Goal: Task Accomplishment & Management: Complete application form

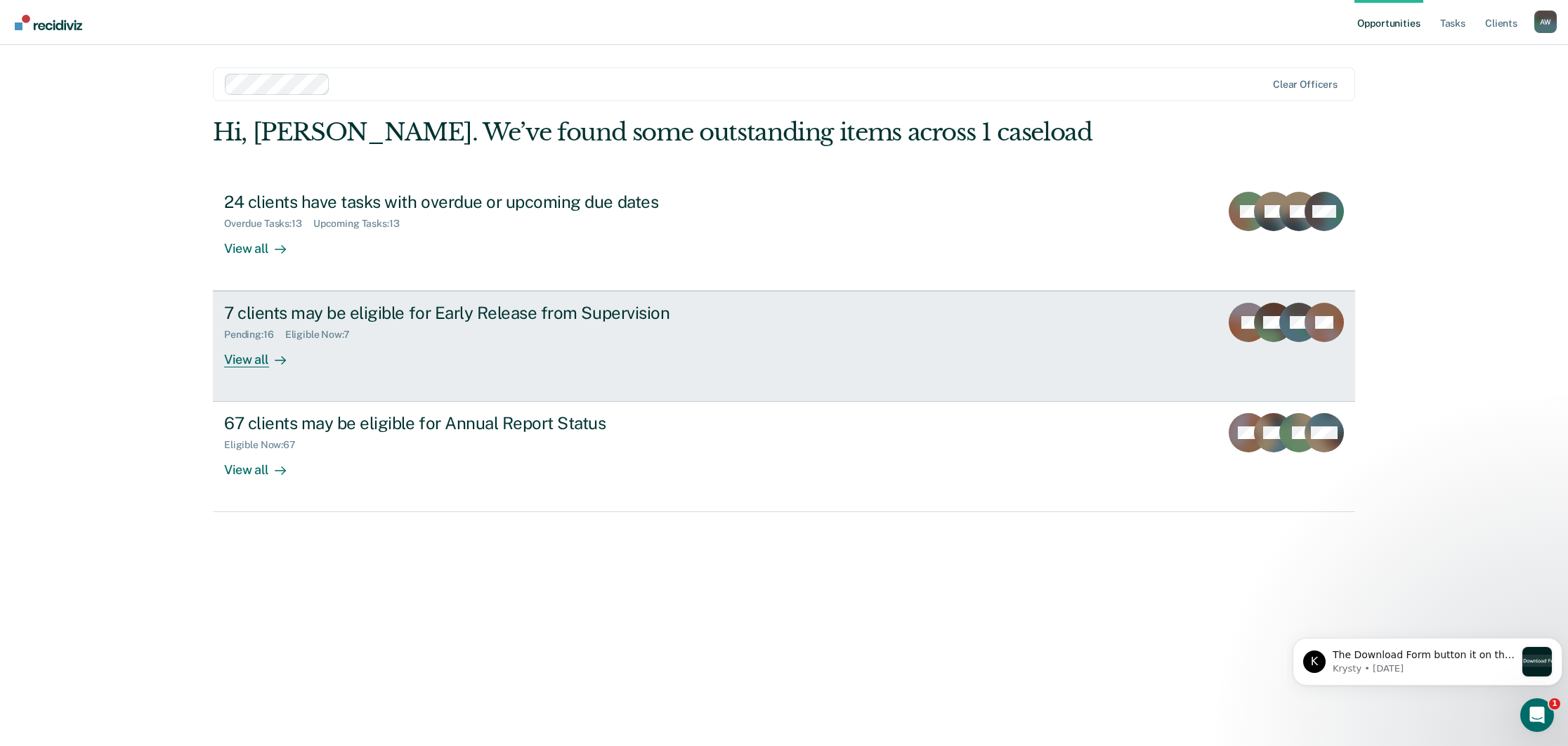
click at [318, 324] on div "Pending : 16 Eligible Now : 7" at bounding box center [471, 331] width 493 height 17
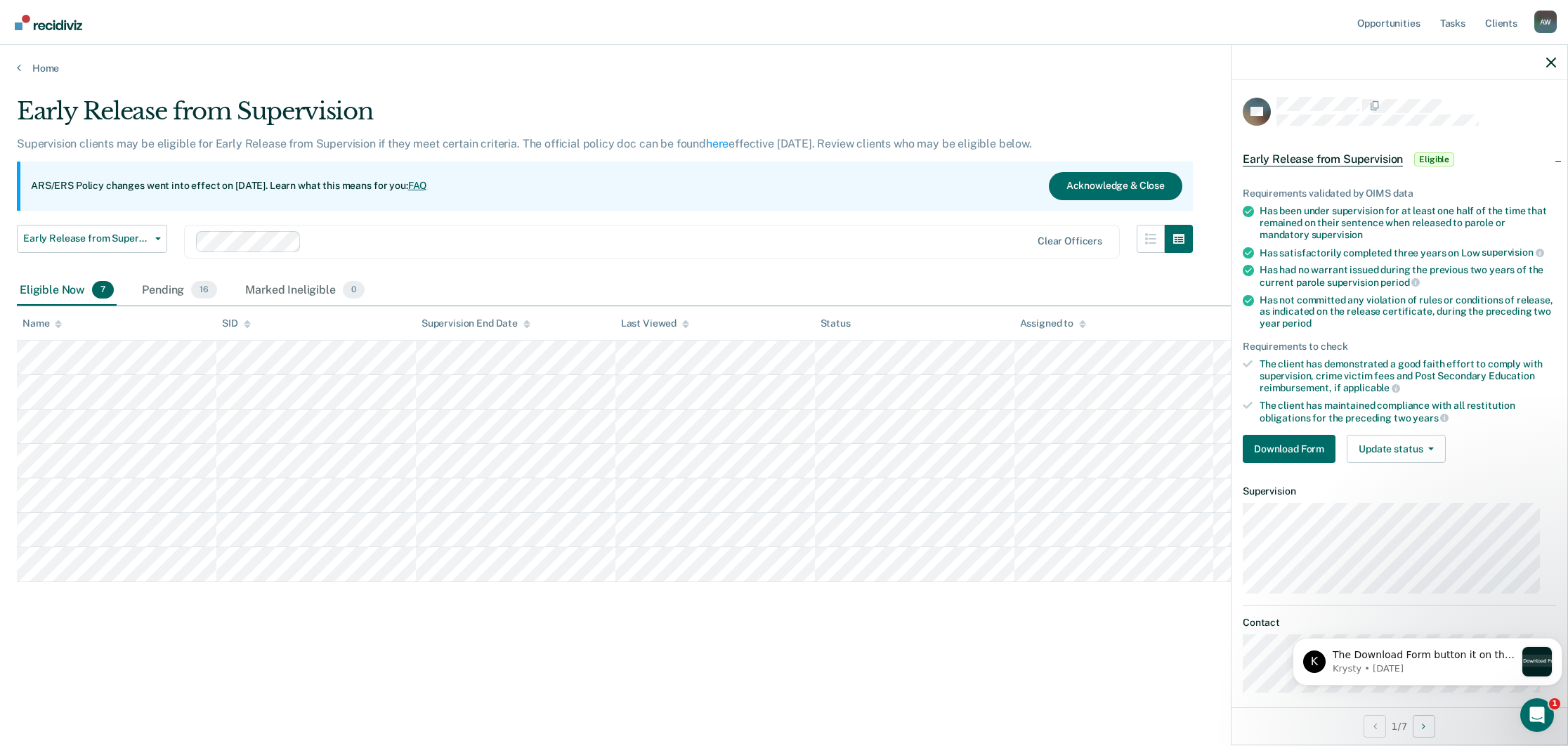
click at [1058, 100] on div "Early Release from Supervision" at bounding box center [604, 117] width 1176 height 40
click at [1116, 714] on main "Early Release from Supervision Supervision clients may be eligible for Early Re…" at bounding box center [784, 408] width 1568 height 667
click at [1546, 61] on div at bounding box center [1399, 62] width 336 height 35
click at [1549, 58] on icon "button" at bounding box center [1551, 62] width 10 height 10
click at [1276, 445] on button "Download Form" at bounding box center [1290, 449] width 93 height 28
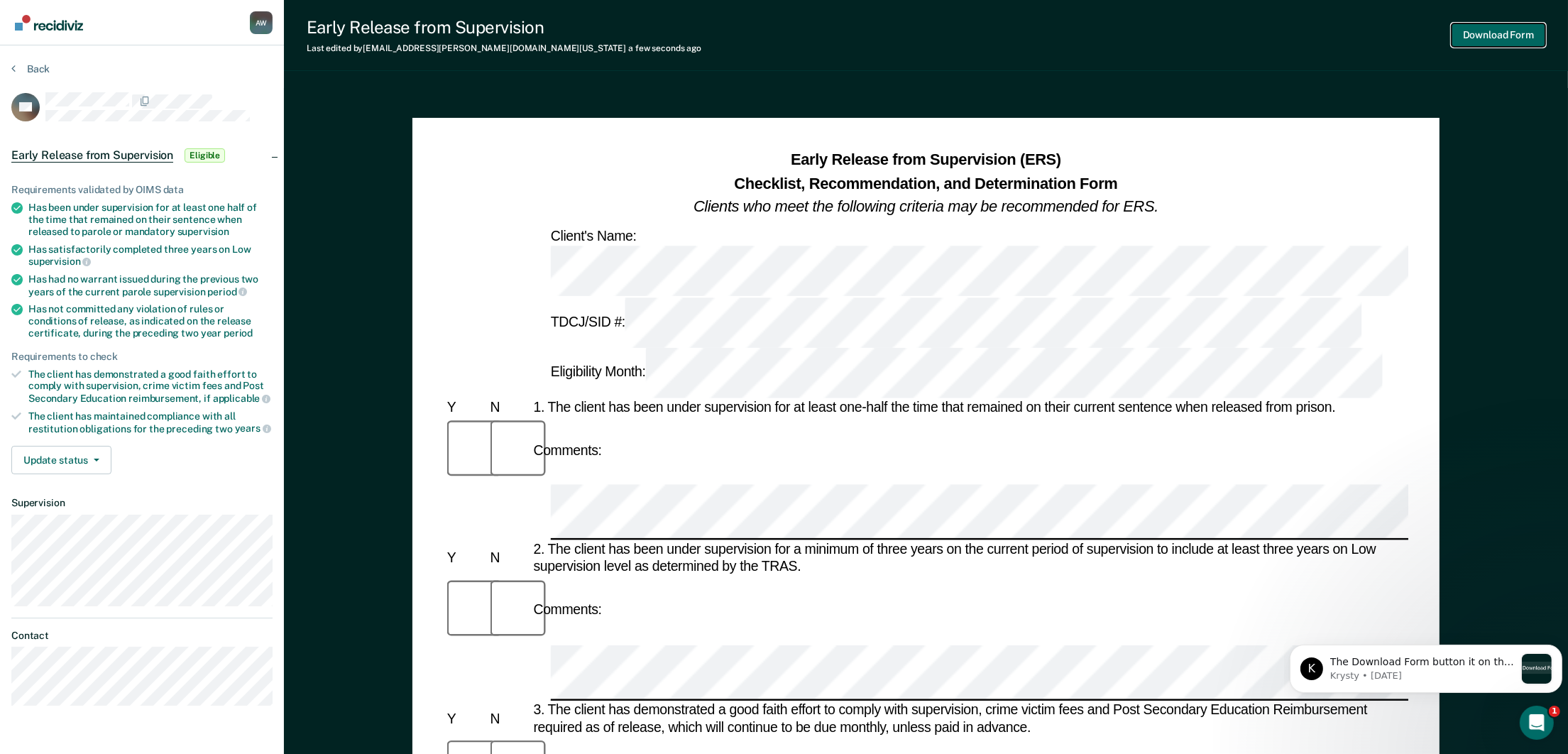
click at [1504, 29] on button "Download Form" at bounding box center [1498, 35] width 94 height 23
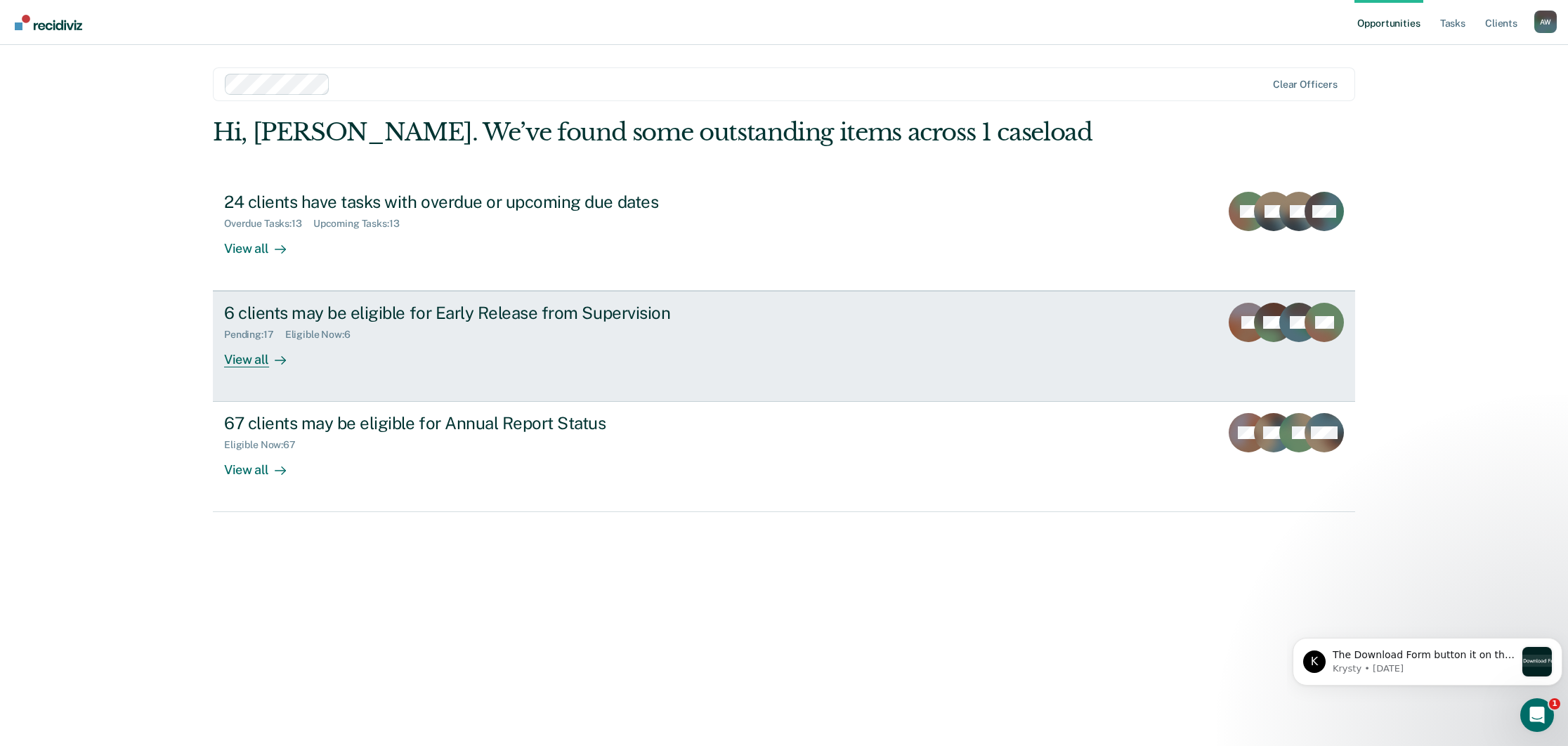
click at [341, 317] on div "6 clients may be eligible for Early Release from Supervision" at bounding box center [471, 313] width 493 height 21
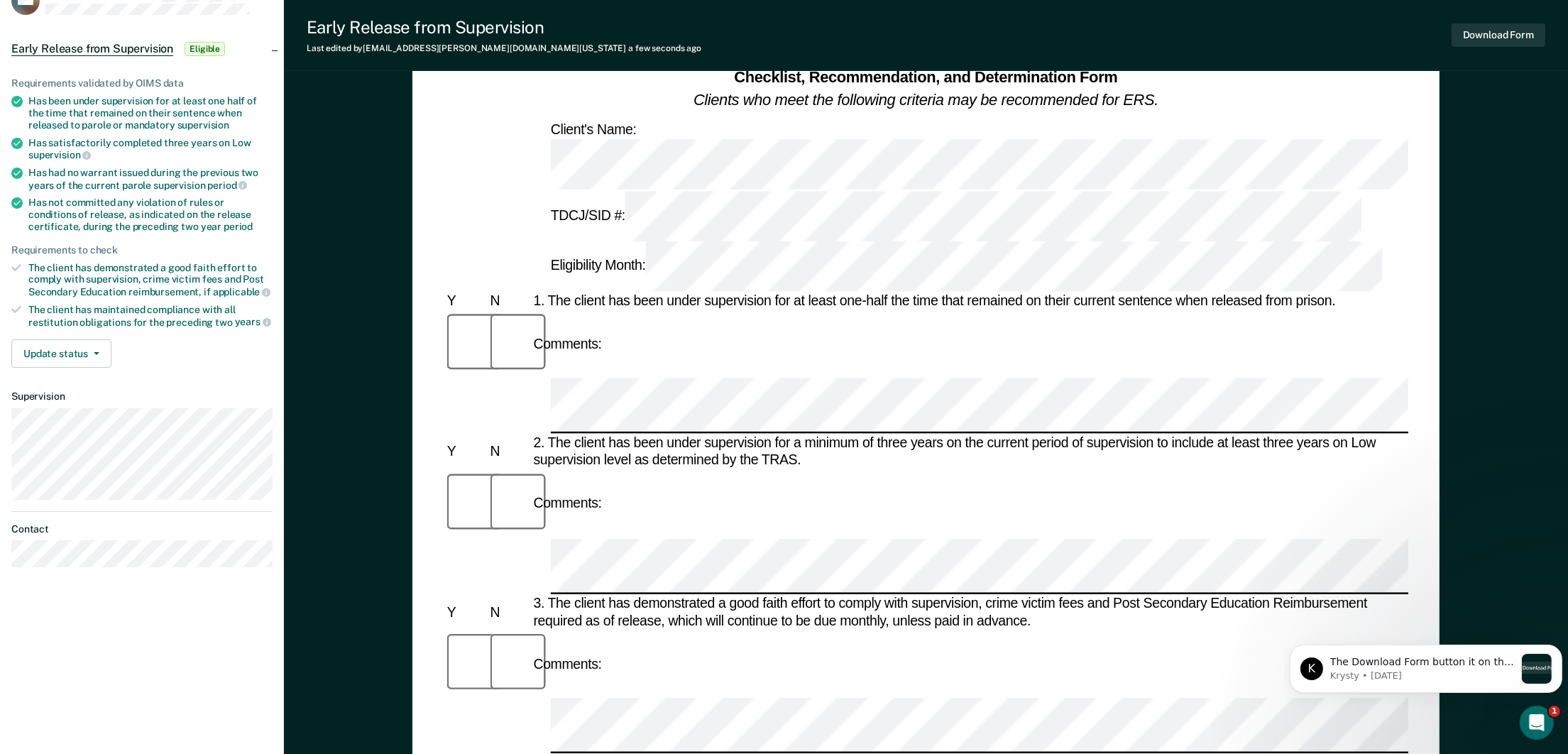
scroll to position [213, 0]
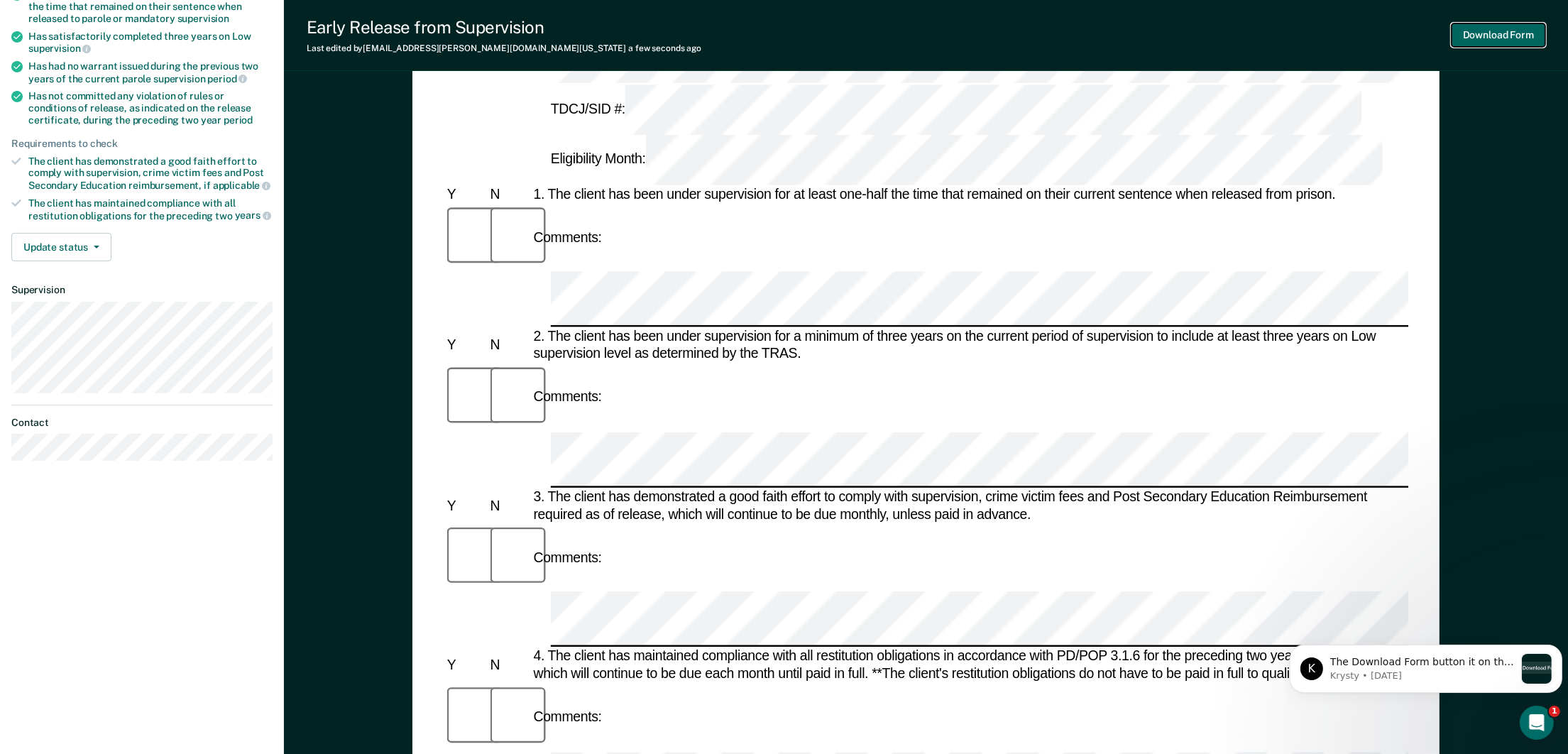
click at [1507, 36] on button "Download Form" at bounding box center [1498, 35] width 94 height 23
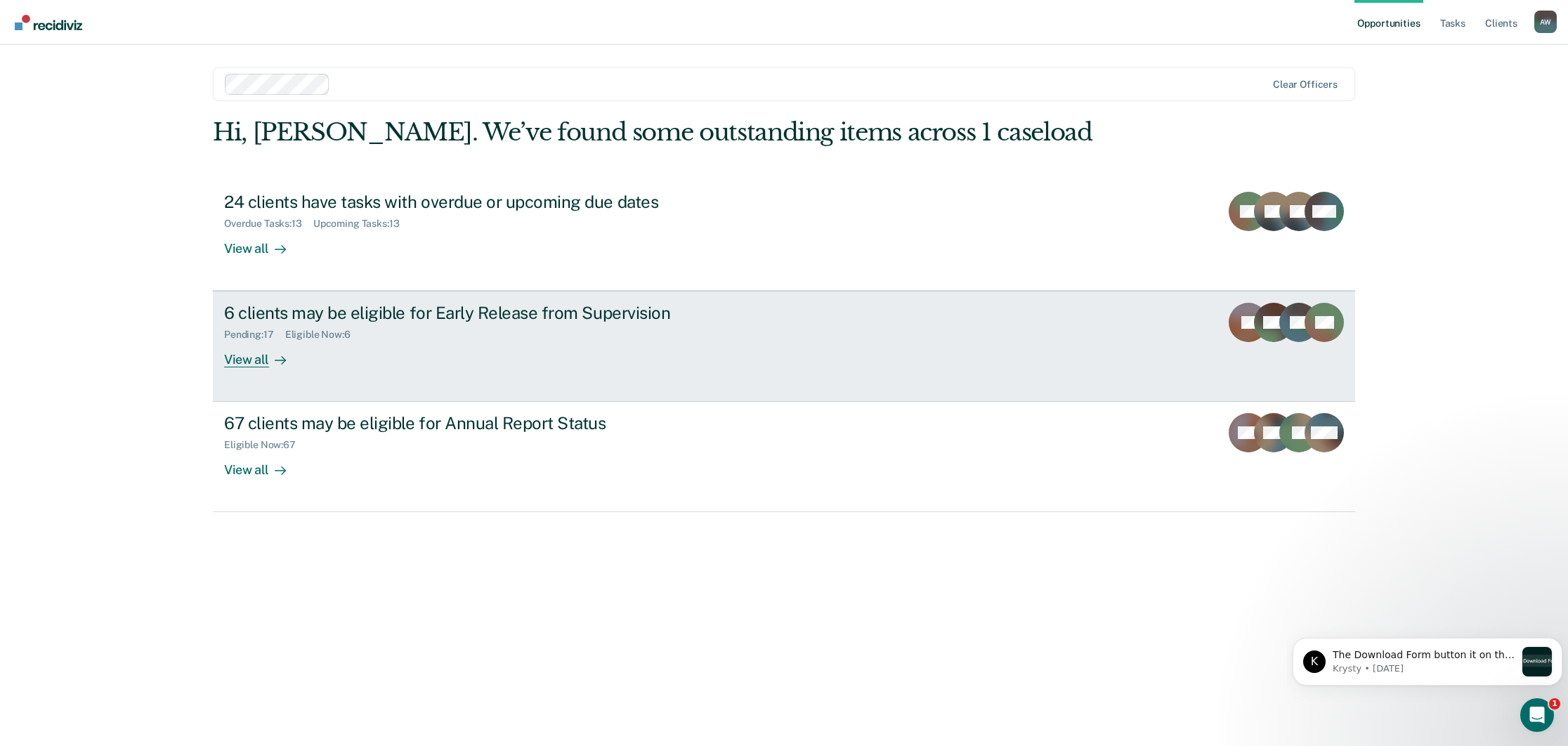
click at [345, 323] on div "Pending : 17 Eligible Now : 6" at bounding box center [471, 331] width 493 height 17
click at [336, 310] on div "5 clients may be eligible for Early Release from Supervision" at bounding box center [471, 313] width 493 height 21
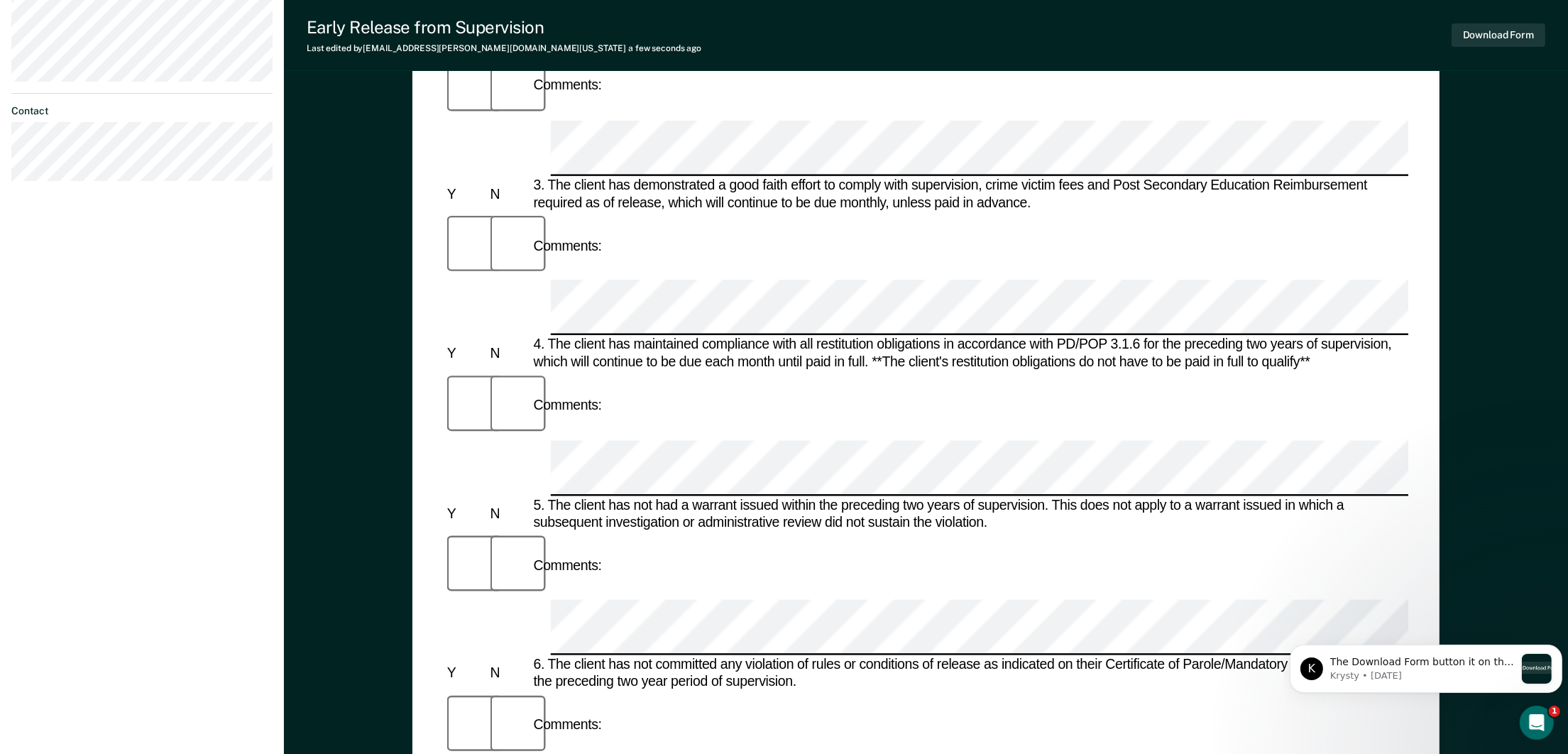
scroll to position [638, 0]
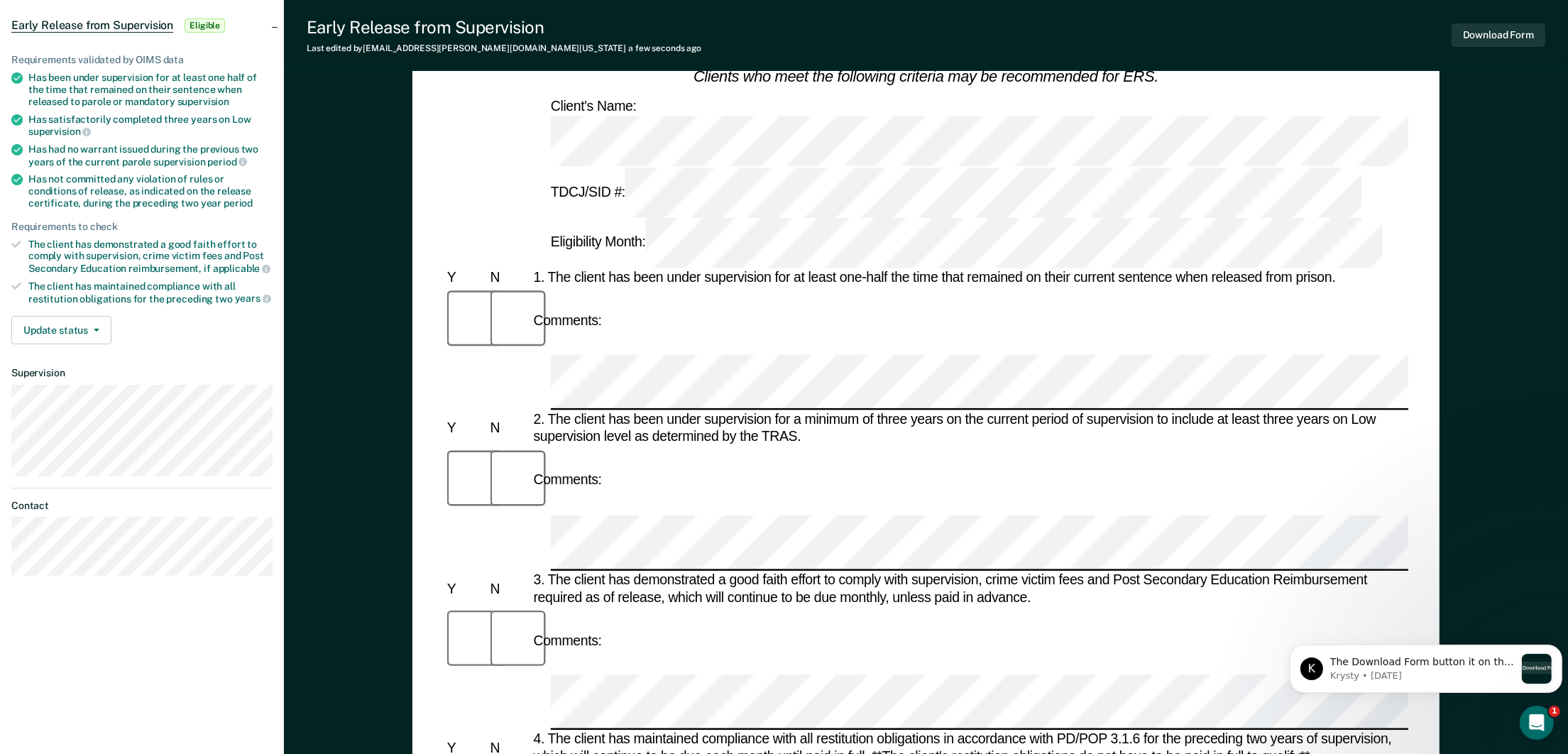
scroll to position [107, 0]
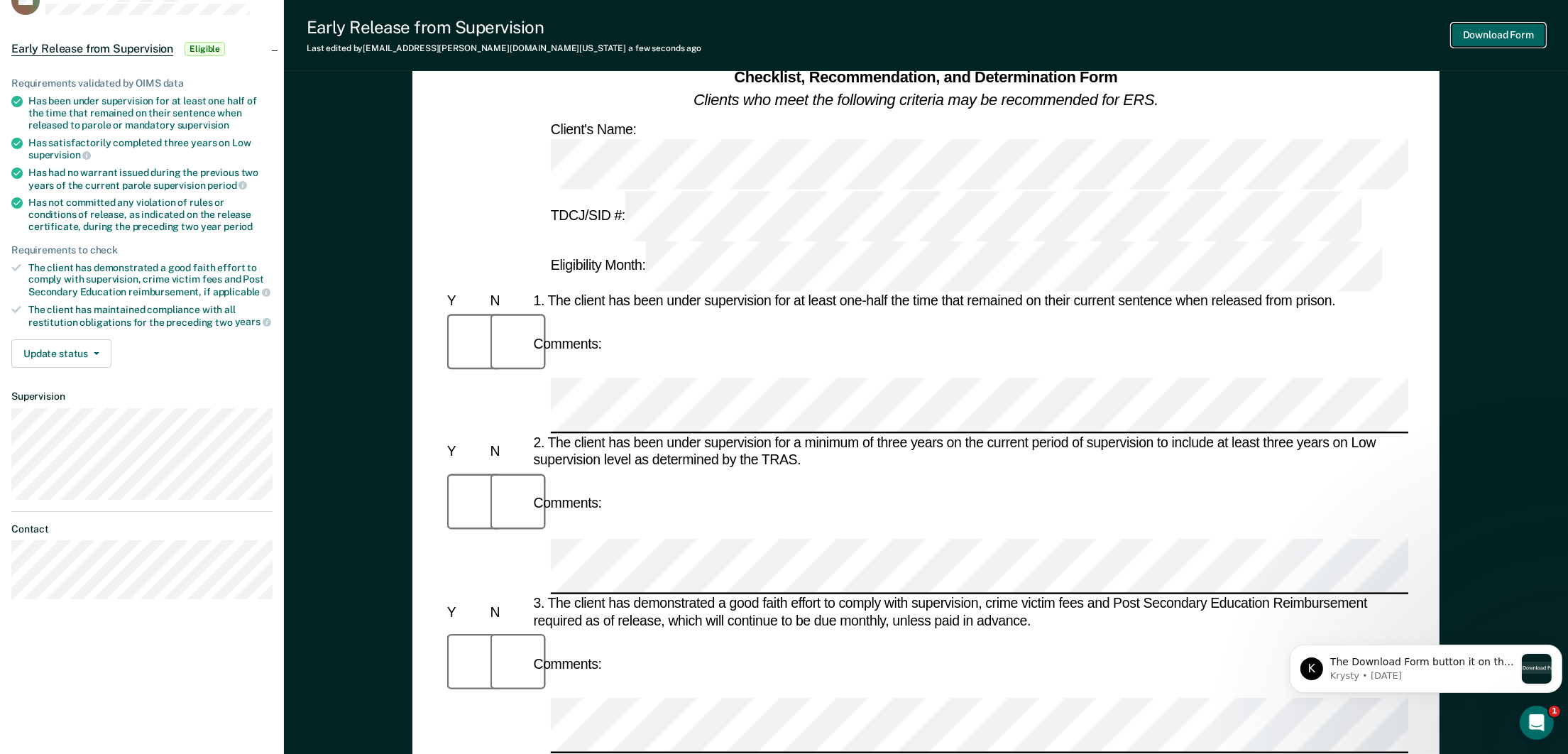
click at [1524, 34] on button "Download Form" at bounding box center [1498, 35] width 94 height 23
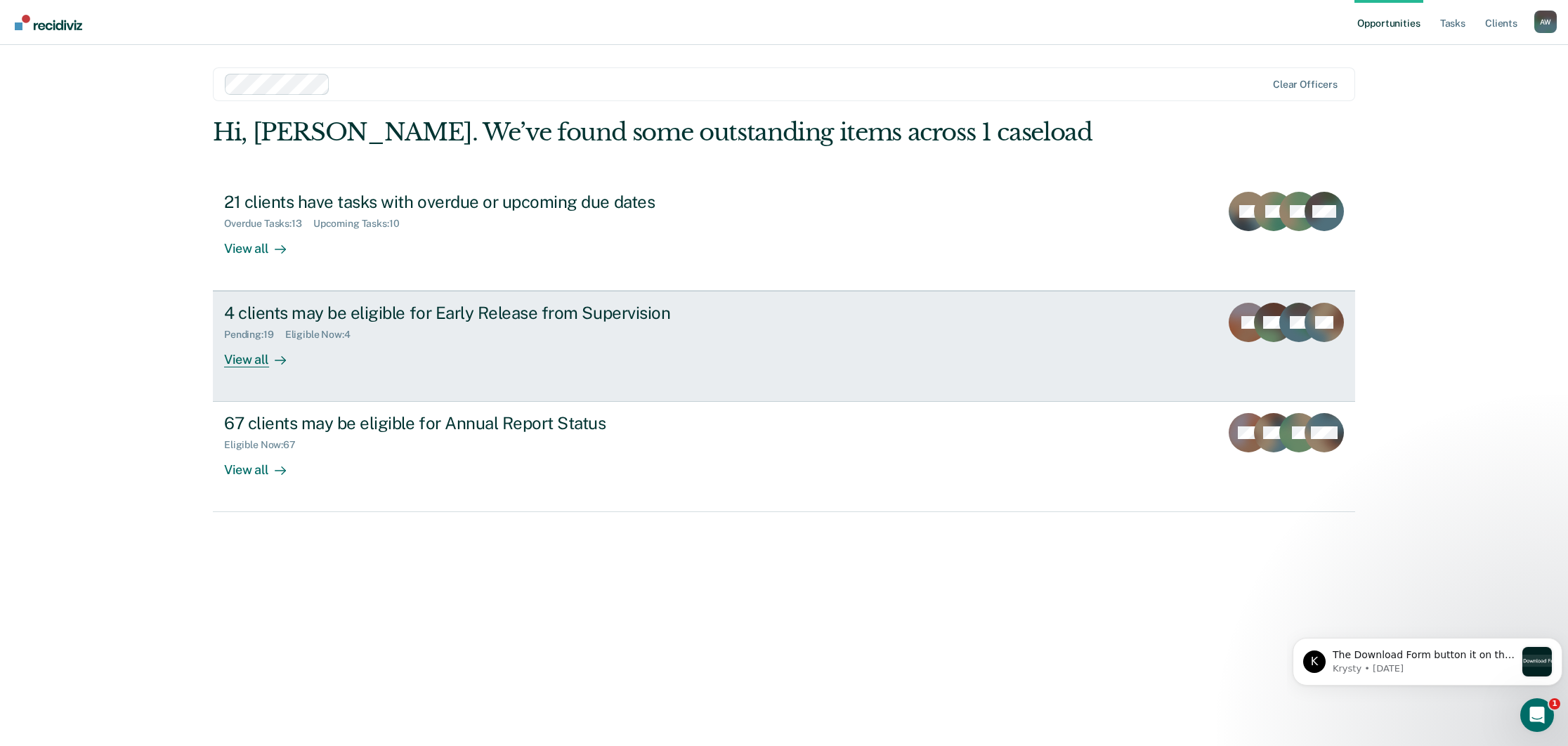
click at [404, 340] on div "Pending : 19 Eligible Now : 4" at bounding box center [471, 331] width 493 height 17
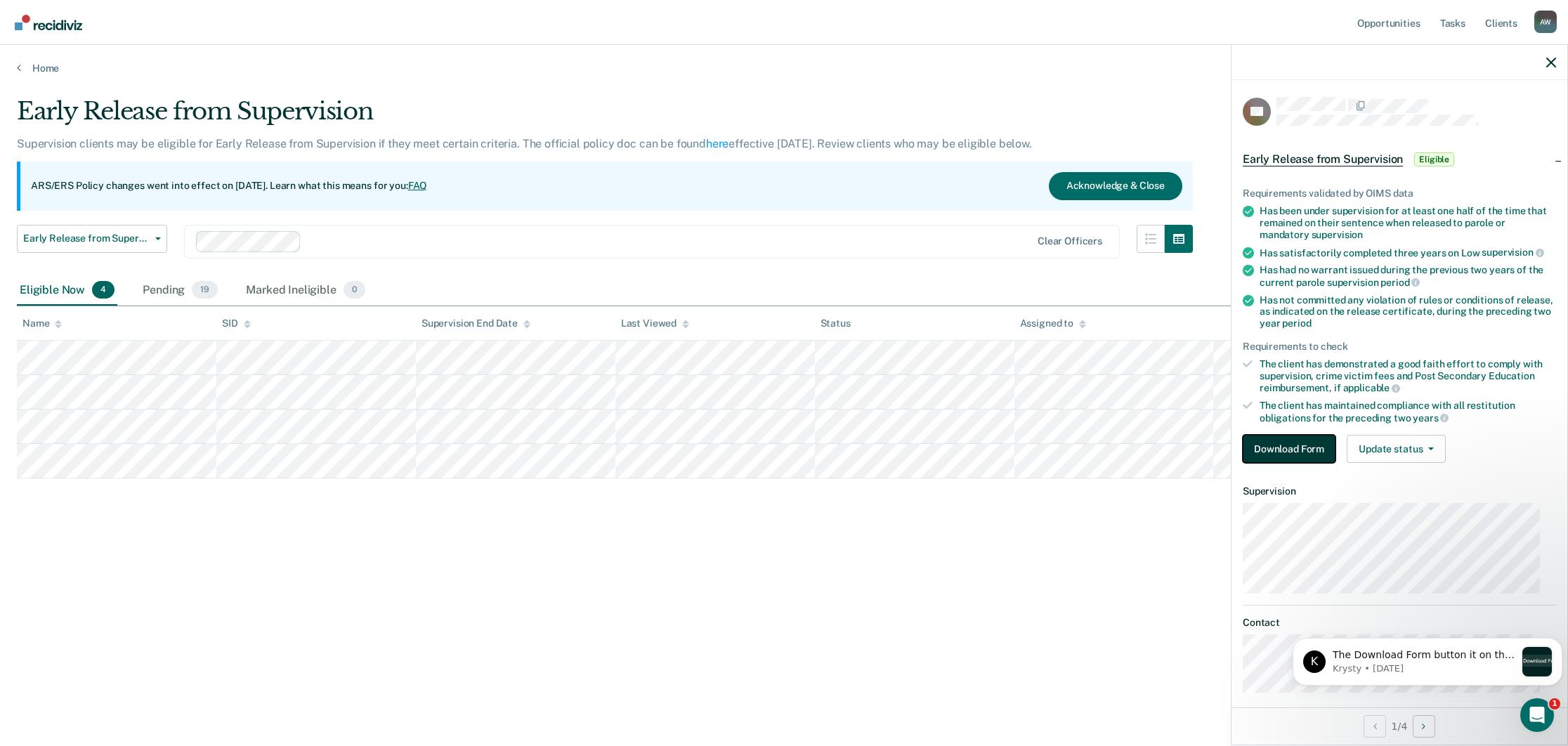
click at [1321, 446] on button "Download Form" at bounding box center [1290, 449] width 93 height 28
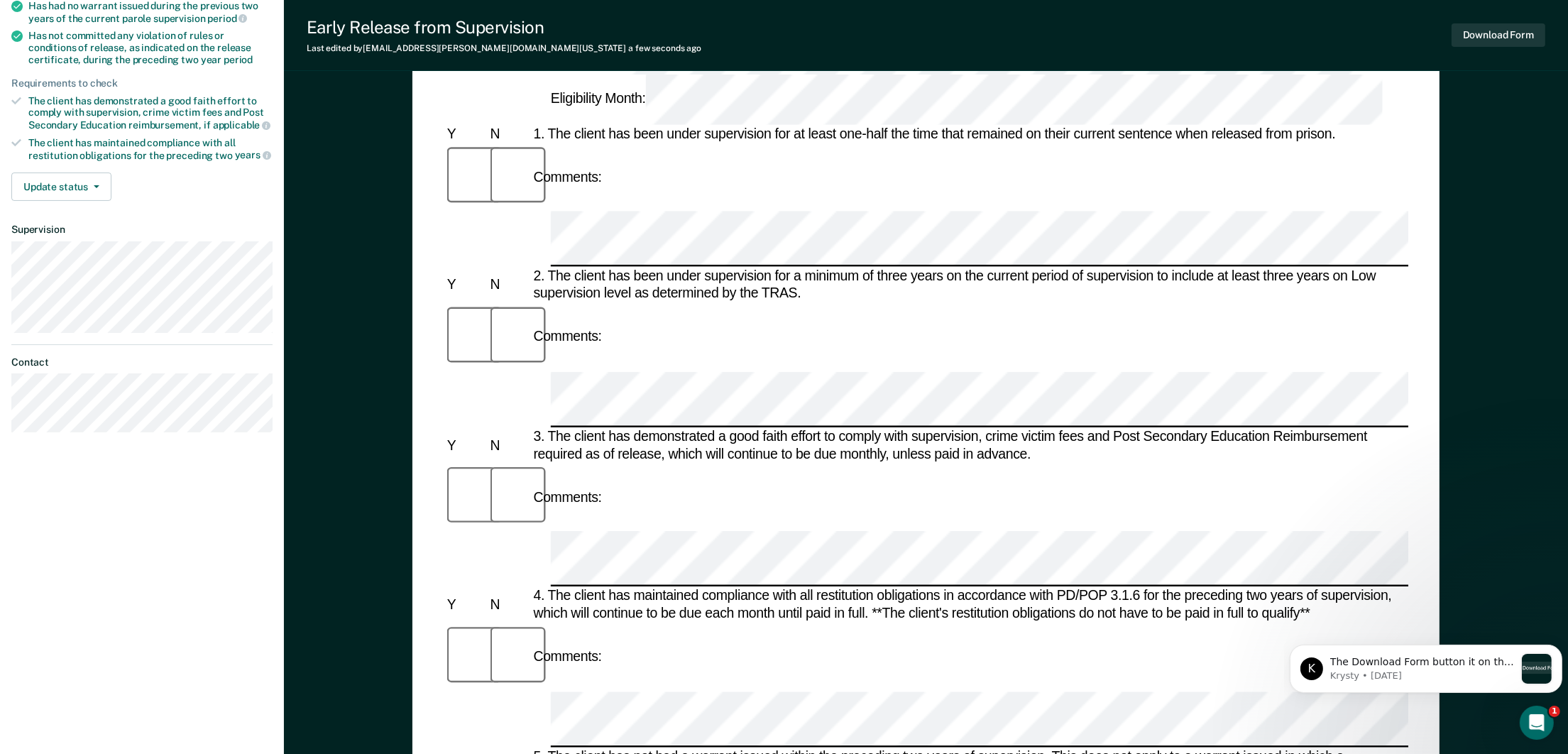
scroll to position [107, 0]
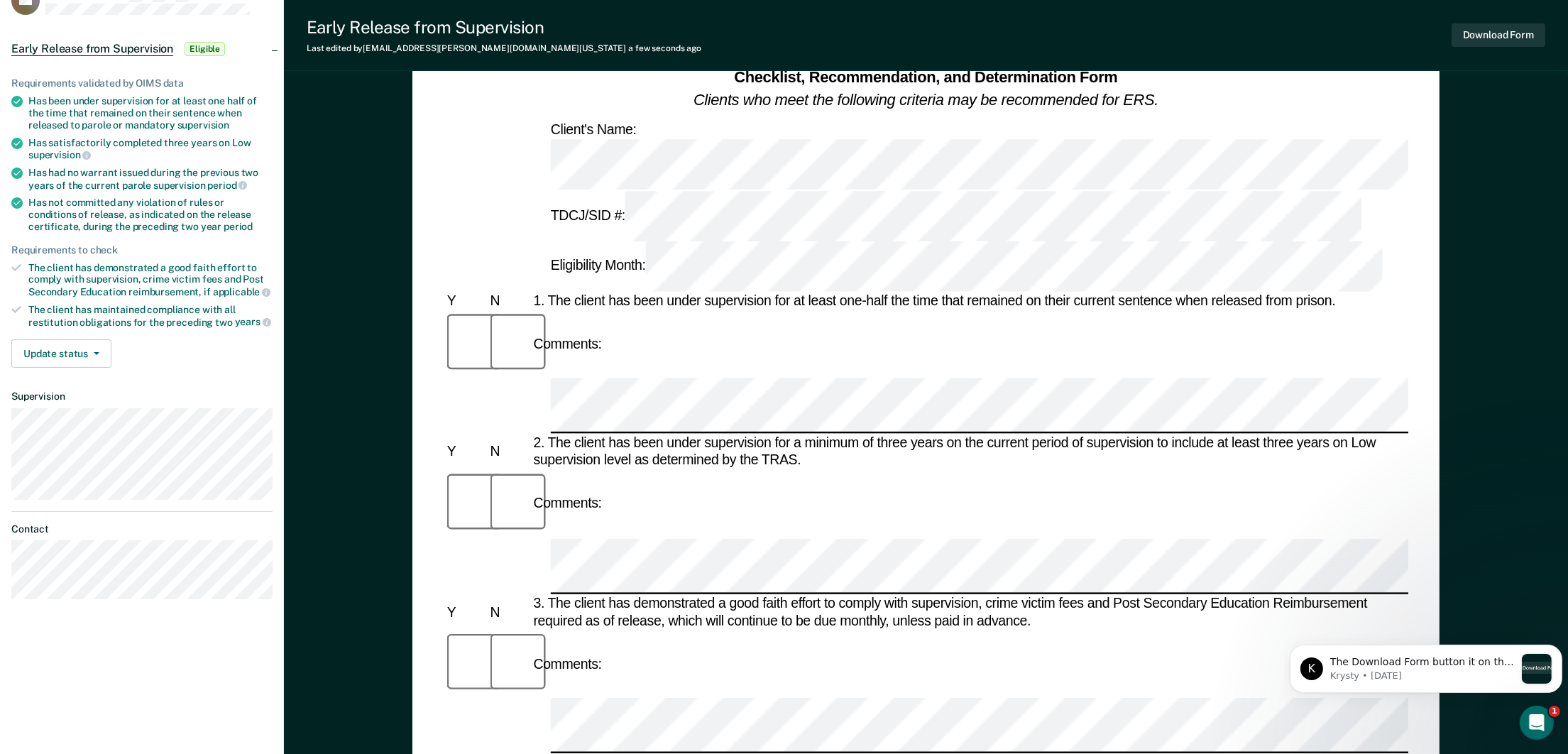
click at [488, 631] on div at bounding box center [509, 664] width 44 height 68
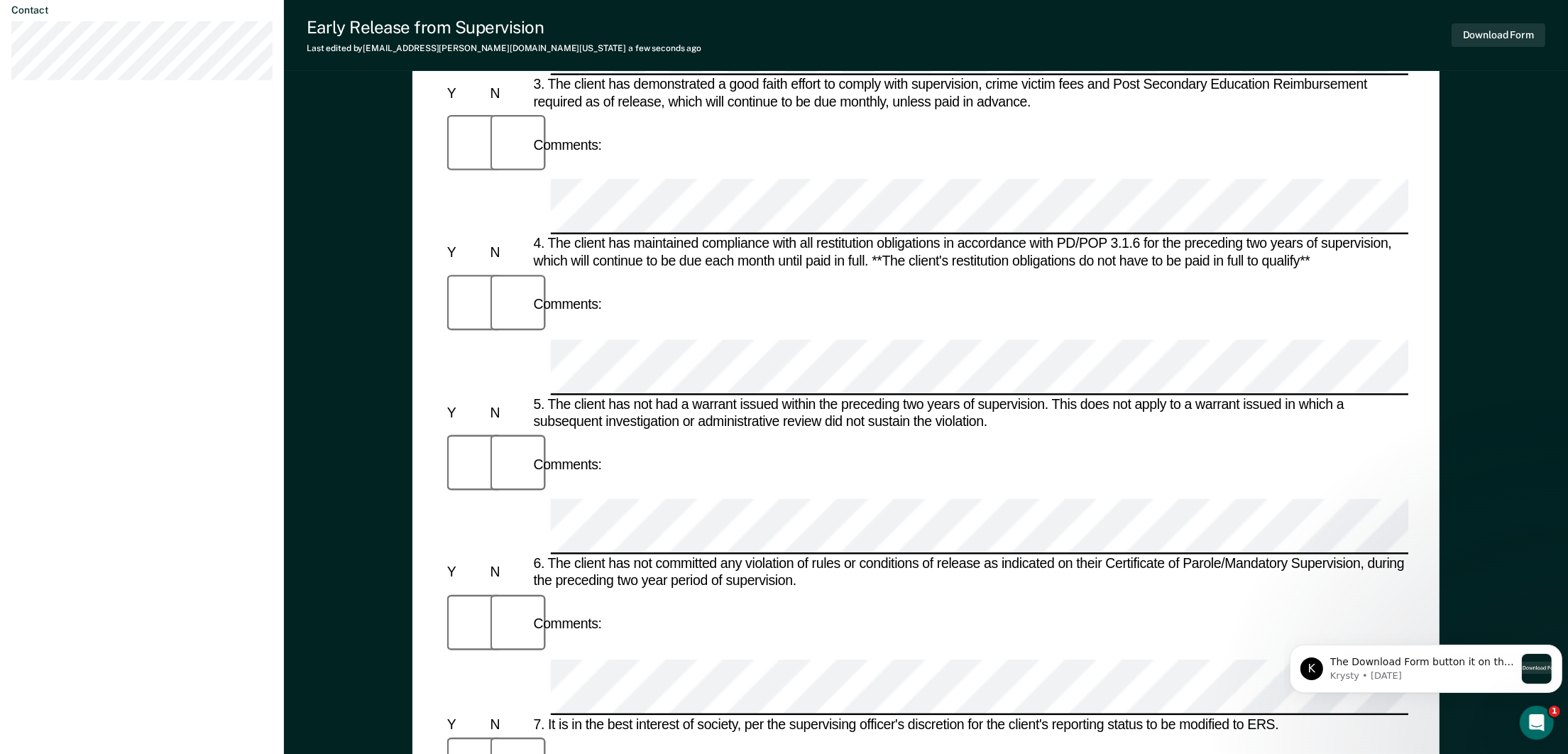
scroll to position [638, 0]
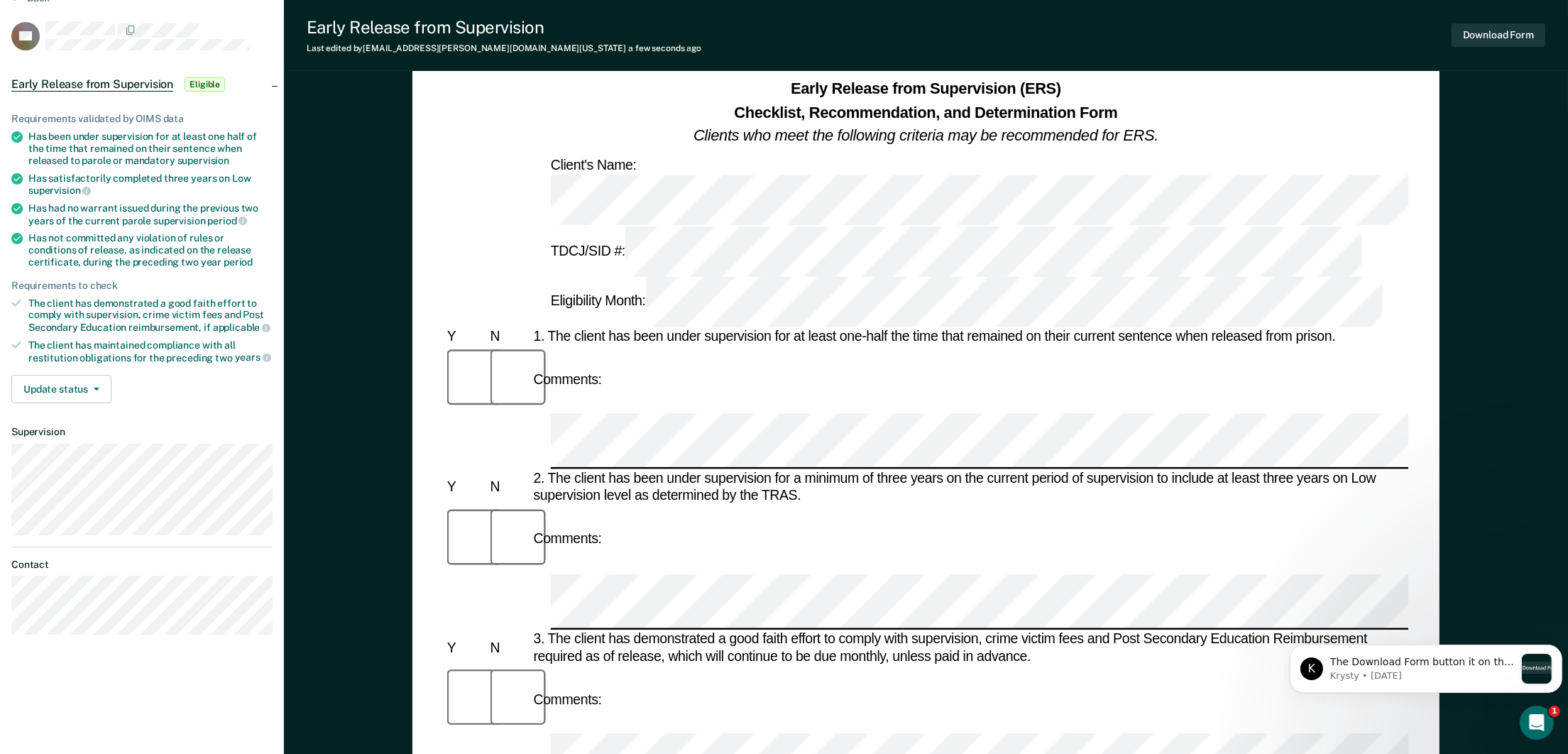
scroll to position [67, 0]
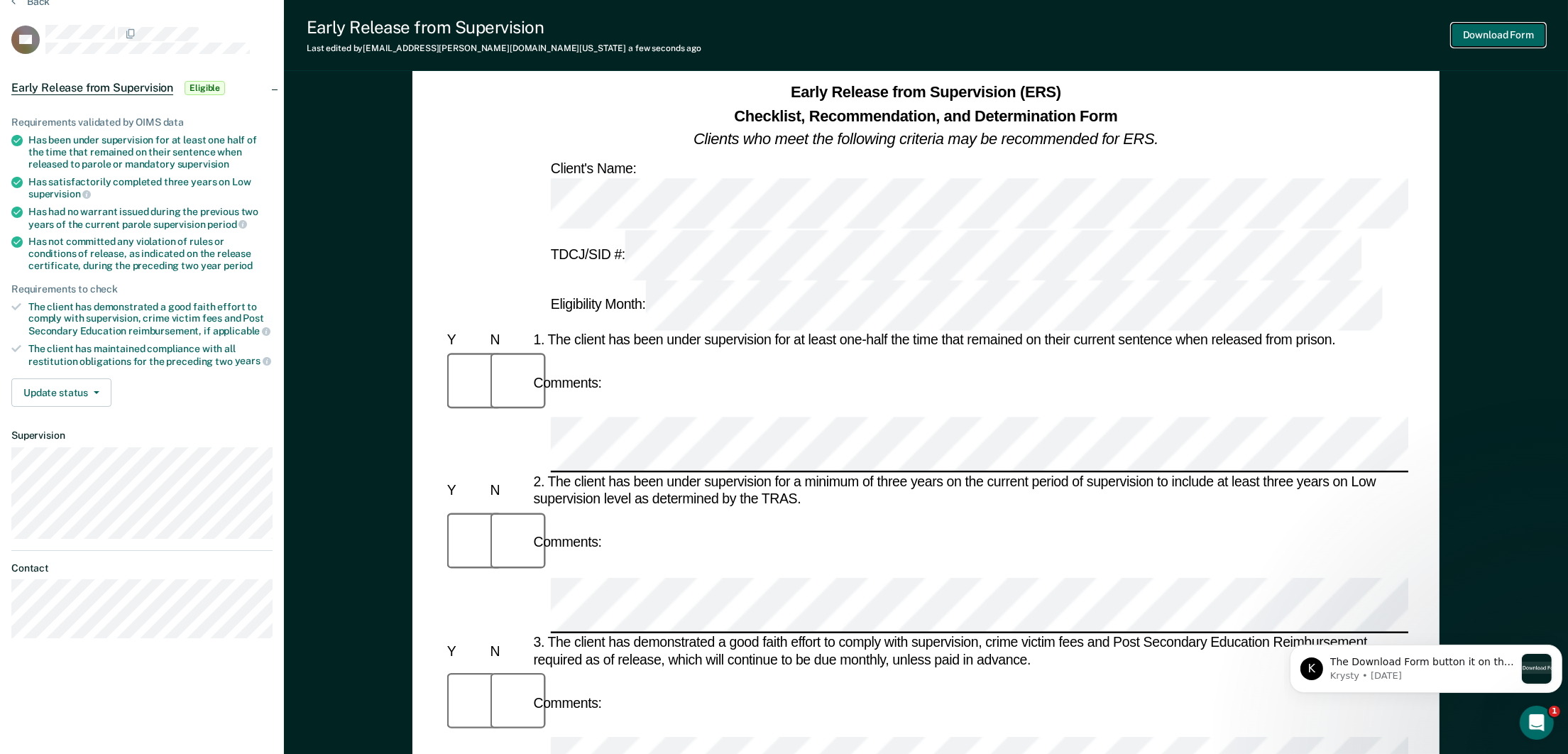
click at [1525, 36] on button "Download Form" at bounding box center [1498, 35] width 94 height 23
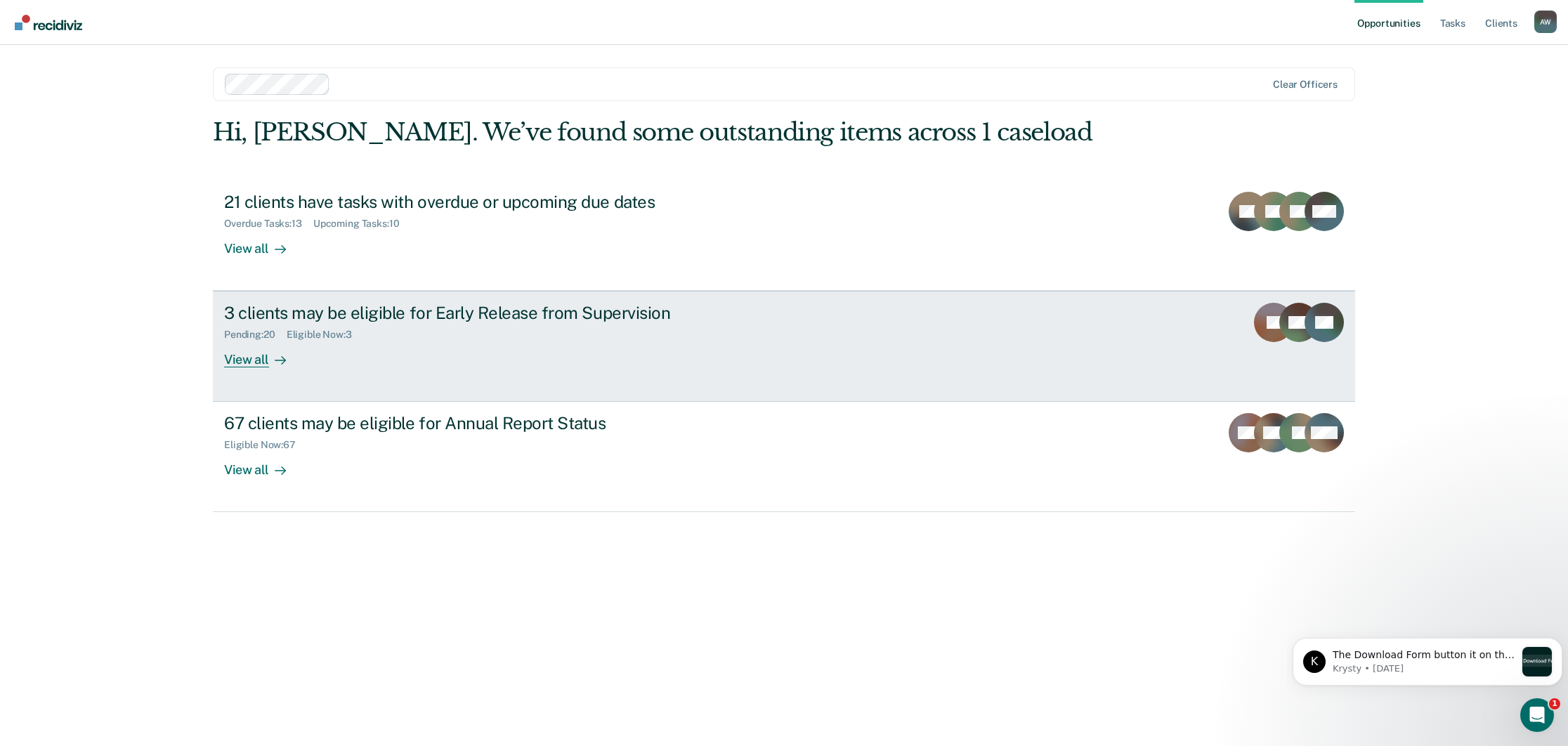
click at [356, 322] on div "3 clients may be eligible for Early Release from Supervision" at bounding box center [471, 313] width 493 height 21
click at [462, 339] on div "Pending : 20 Eligible Now : 3" at bounding box center [471, 331] width 493 height 17
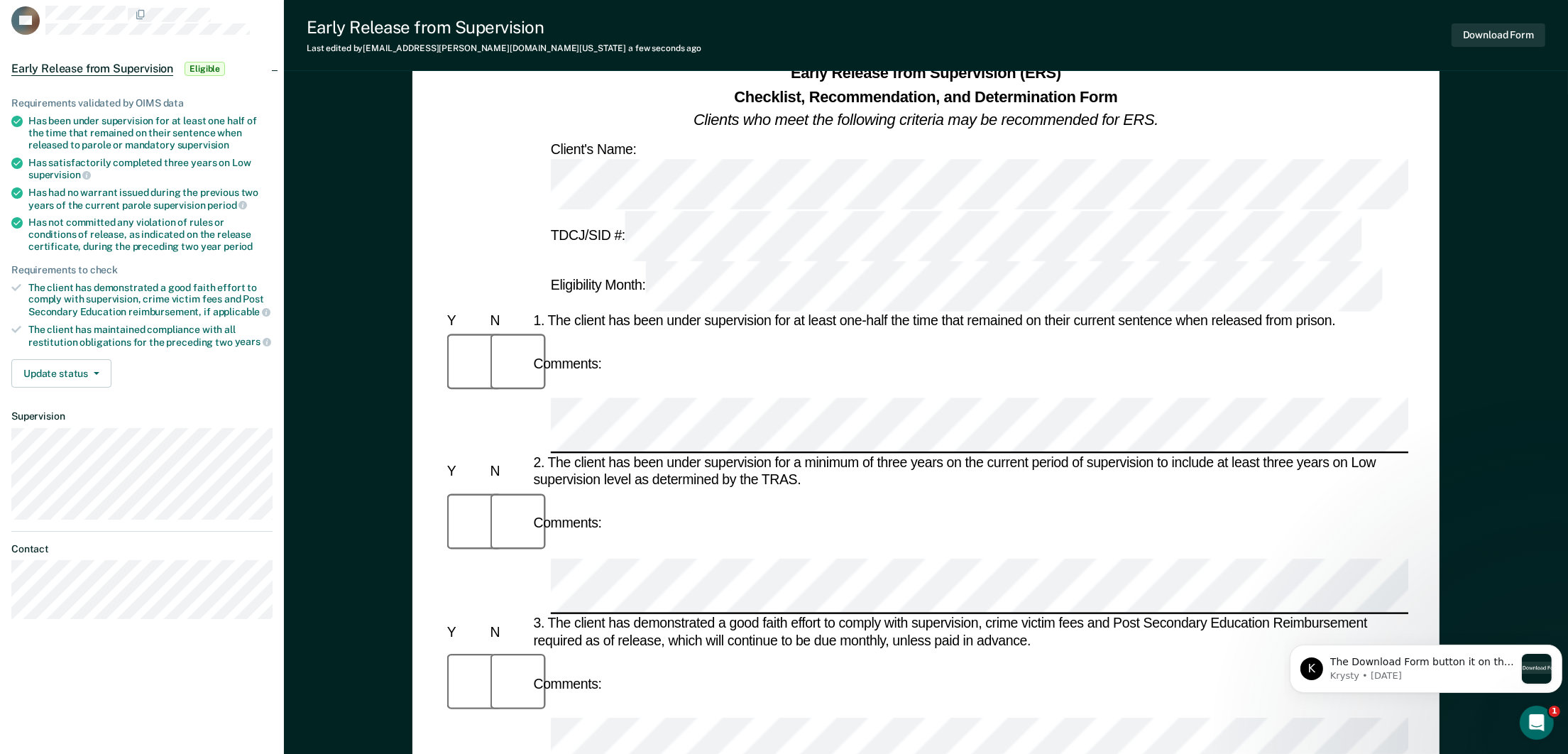
scroll to position [67, 0]
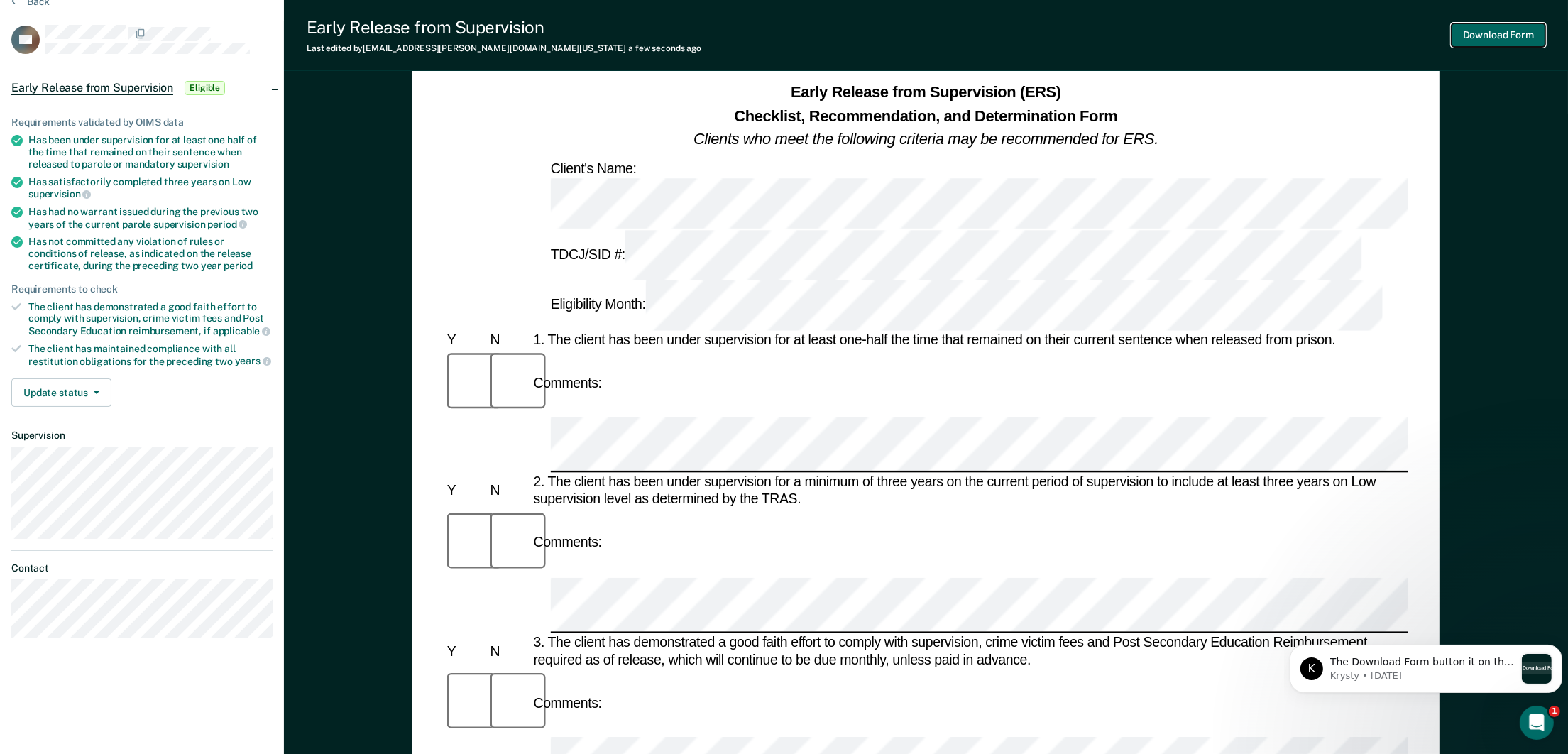
click at [1515, 32] on button "Download Form" at bounding box center [1498, 35] width 94 height 23
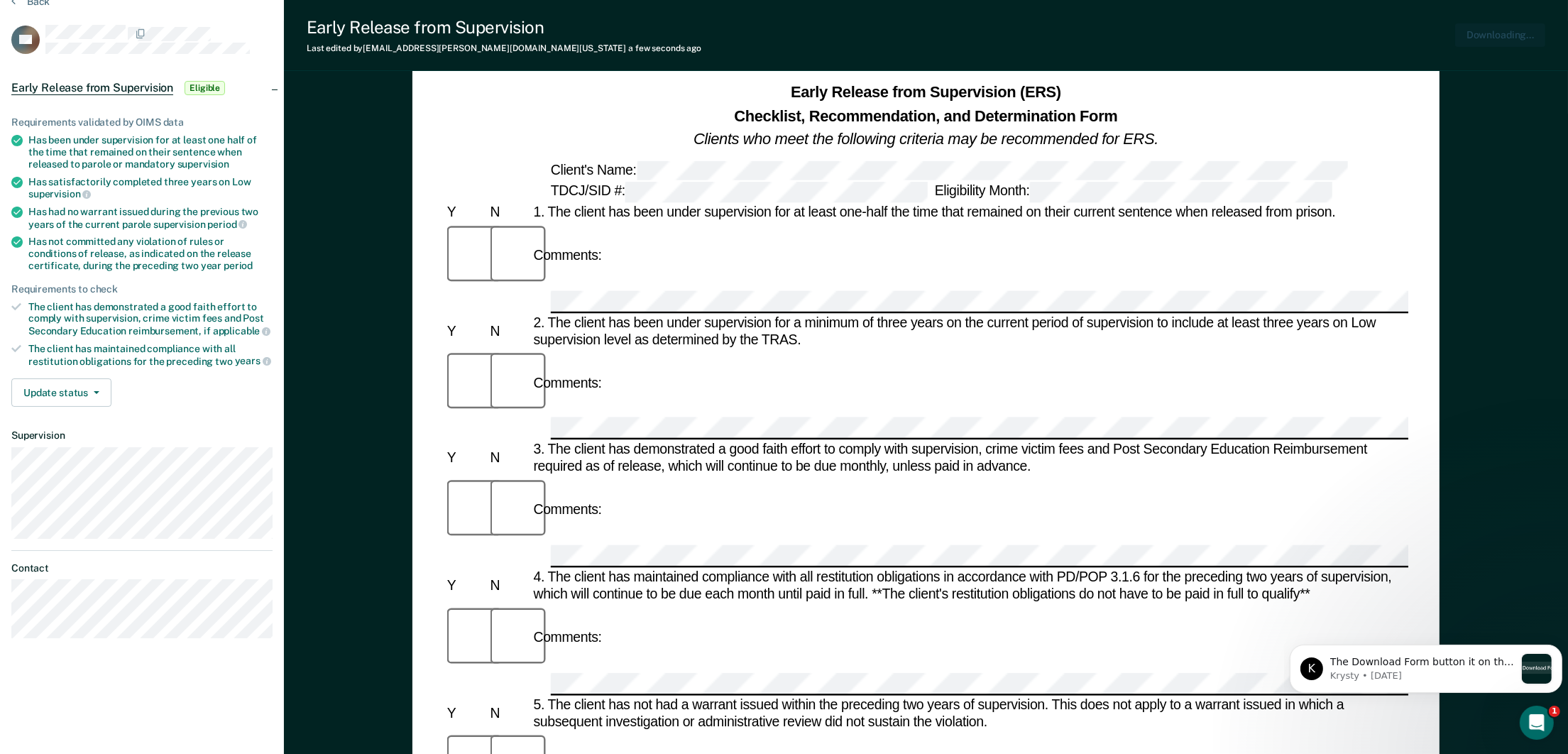
scroll to position [0, 0]
